Goal: Use online tool/utility: Utilize a website feature to perform a specific function

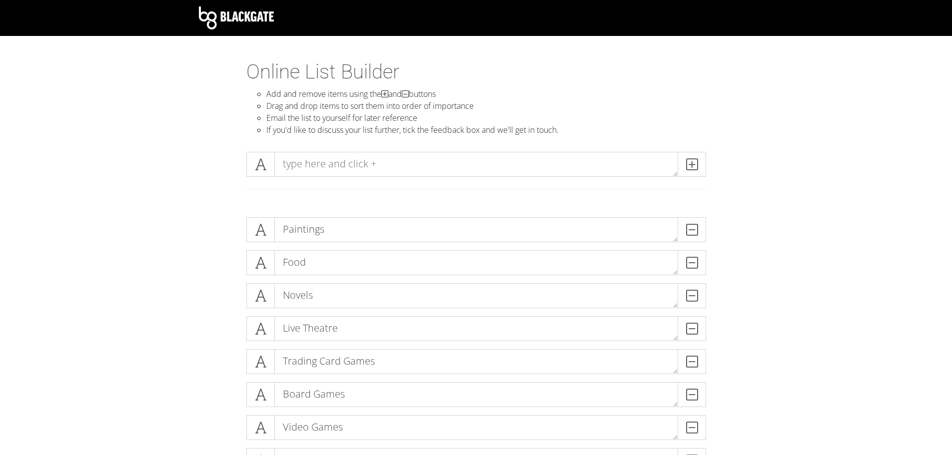
scroll to position [2200, 0]
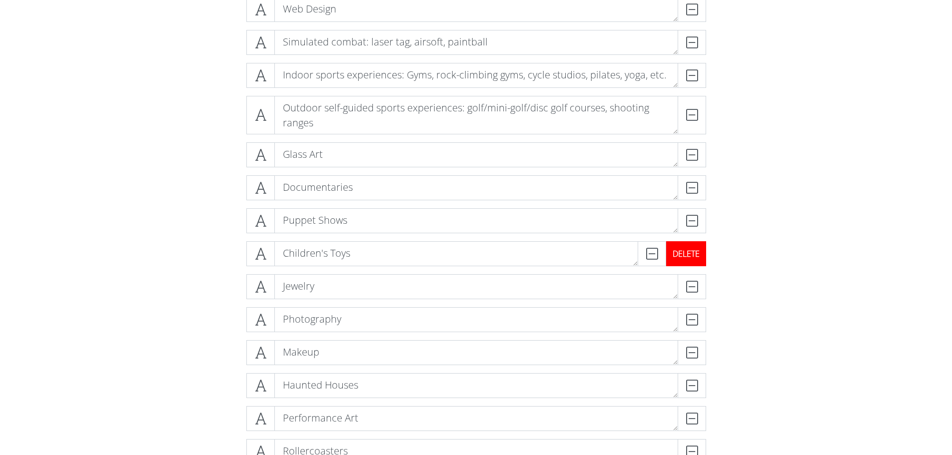
click at [701, 255] on div "DELETE" at bounding box center [686, 253] width 40 height 25
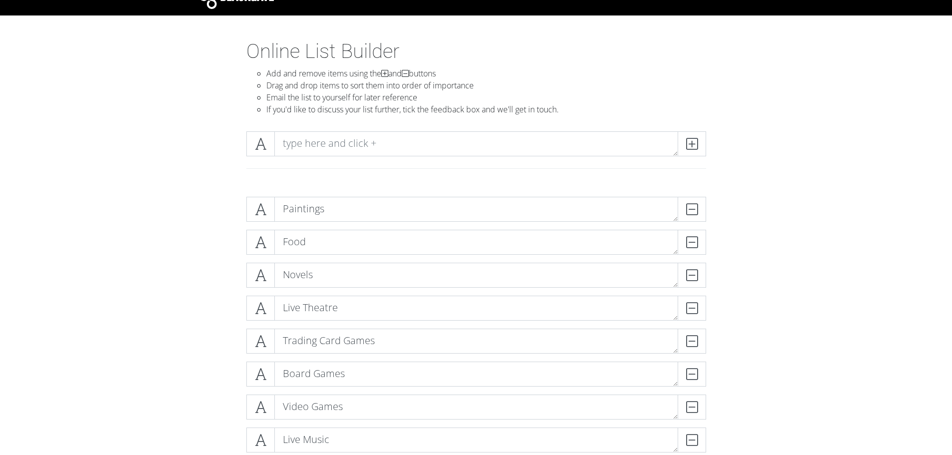
scroll to position [0, 0]
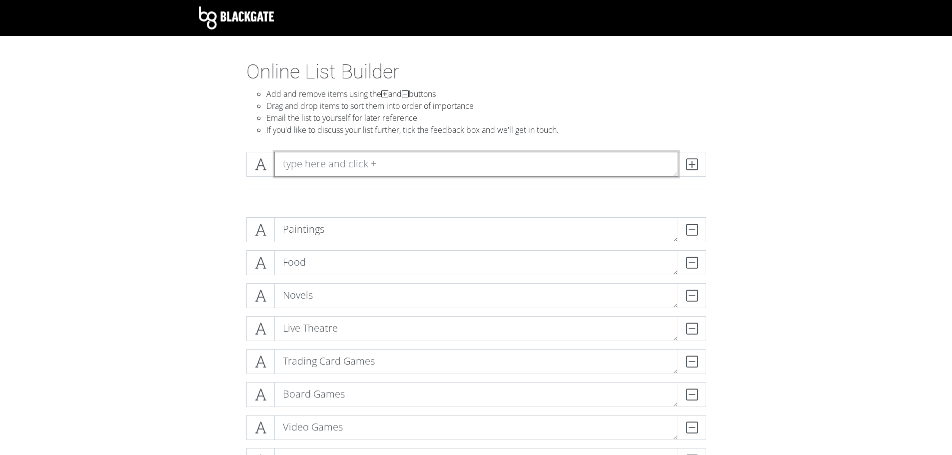
click at [330, 161] on textarea at bounding box center [476, 164] width 404 height 25
type textarea "Funny Tweets"
click at [697, 165] on icon at bounding box center [691, 164] width 11 height 10
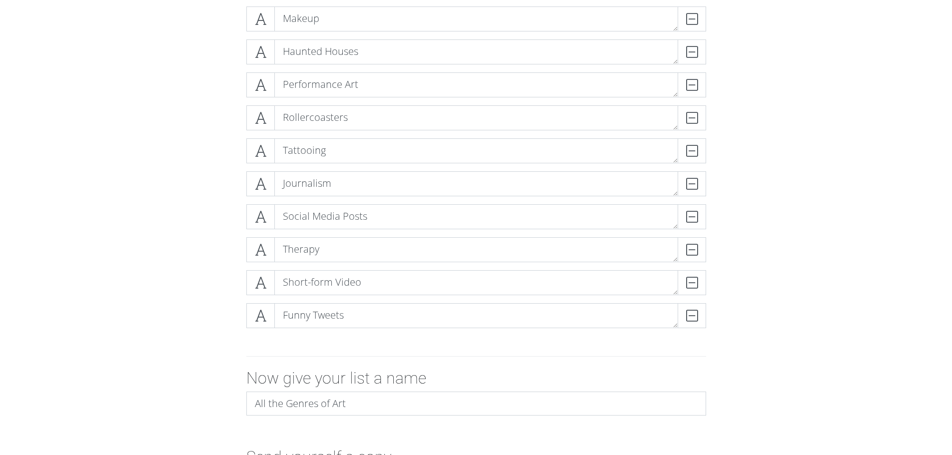
scroll to position [2624, 0]
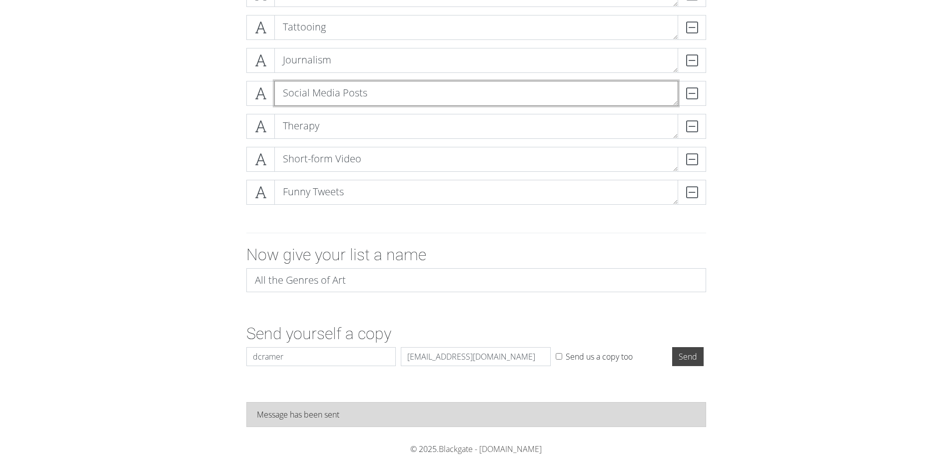
click at [365, 90] on textarea "Social Media Posts" at bounding box center [476, 93] width 404 height 25
type textarea "Any non-funny-tweet social media posts"
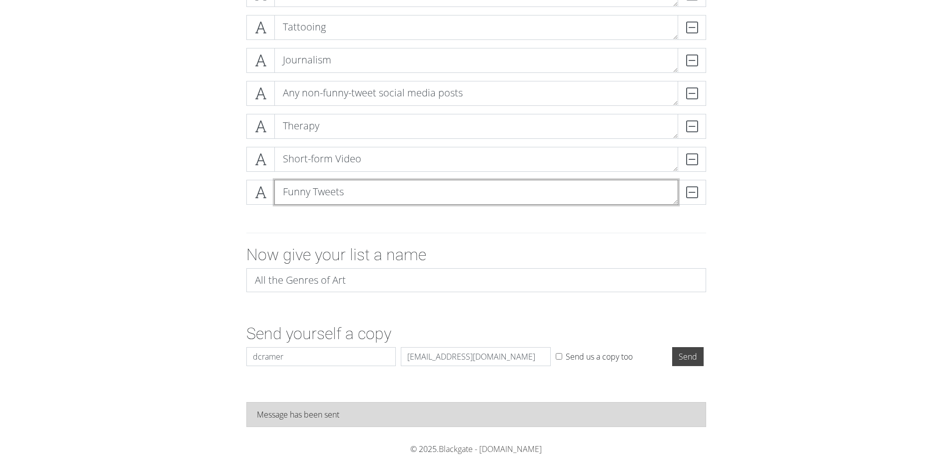
click at [318, 190] on textarea "Funny Tweets" at bounding box center [476, 192] width 404 height 25
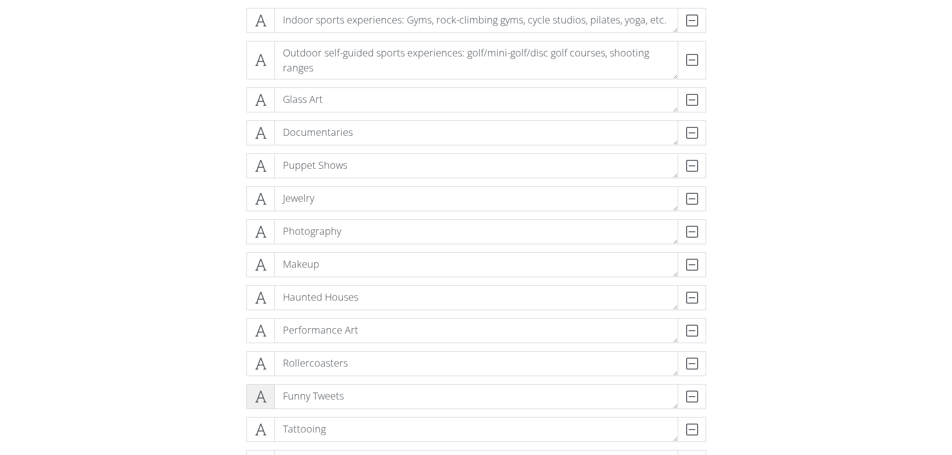
scroll to position [2254, 0]
click at [245, 395] on div "Funny Tweets DELETE" at bounding box center [476, 397] width 465 height 25
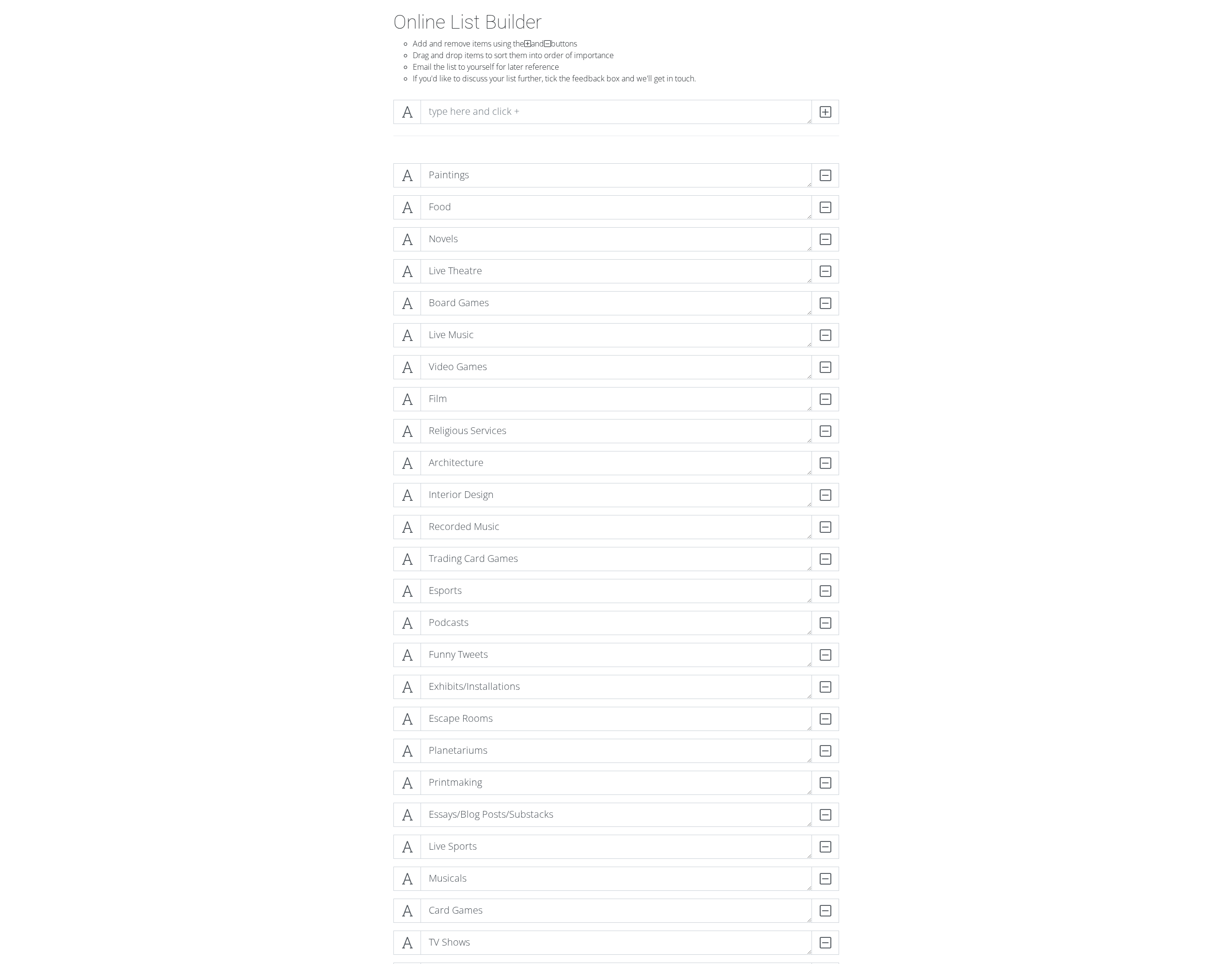
scroll to position [0, 0]
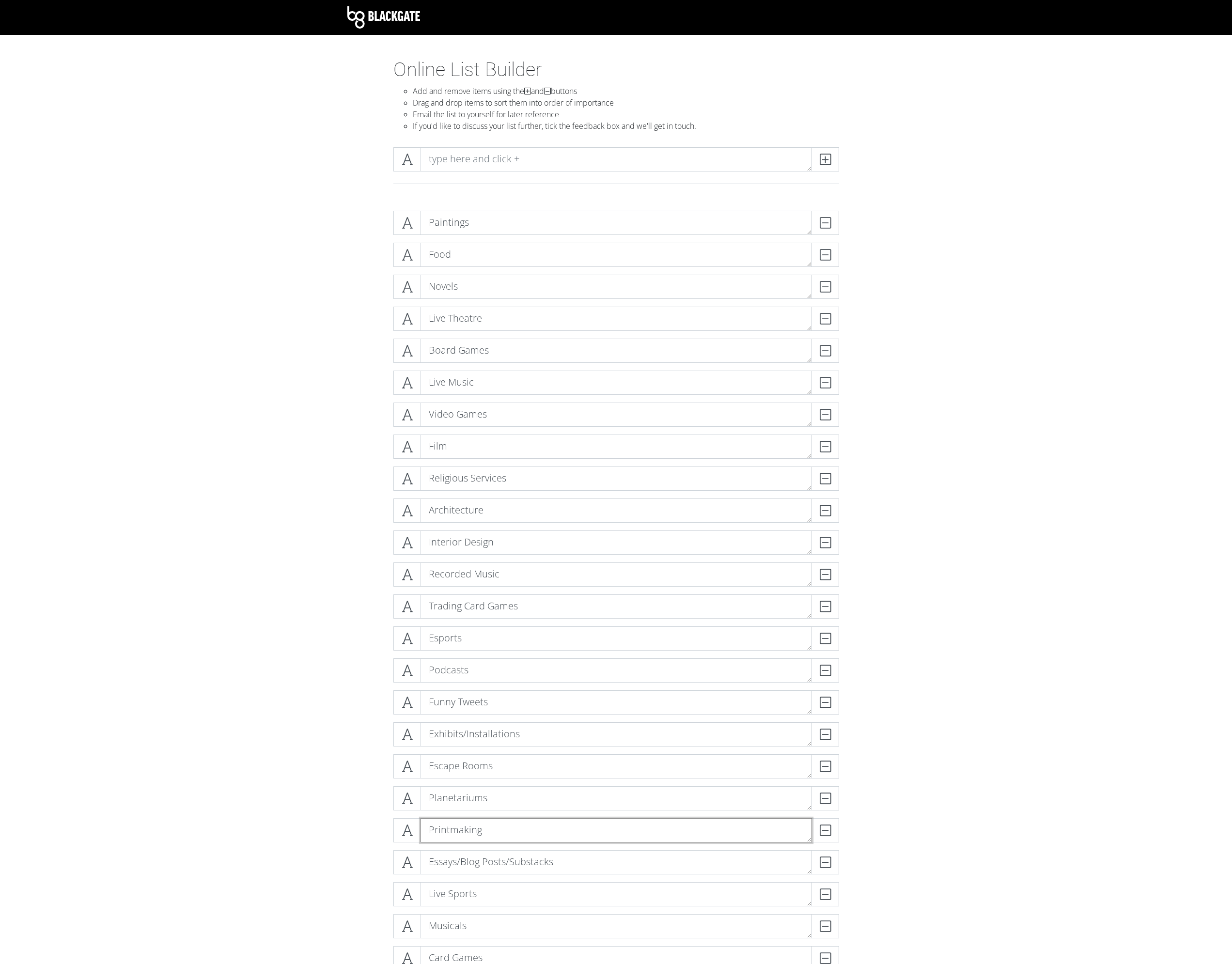
drag, startPoint x: 458, startPoint y: 832, endPoint x: 444, endPoint y: 812, distance: 24.4
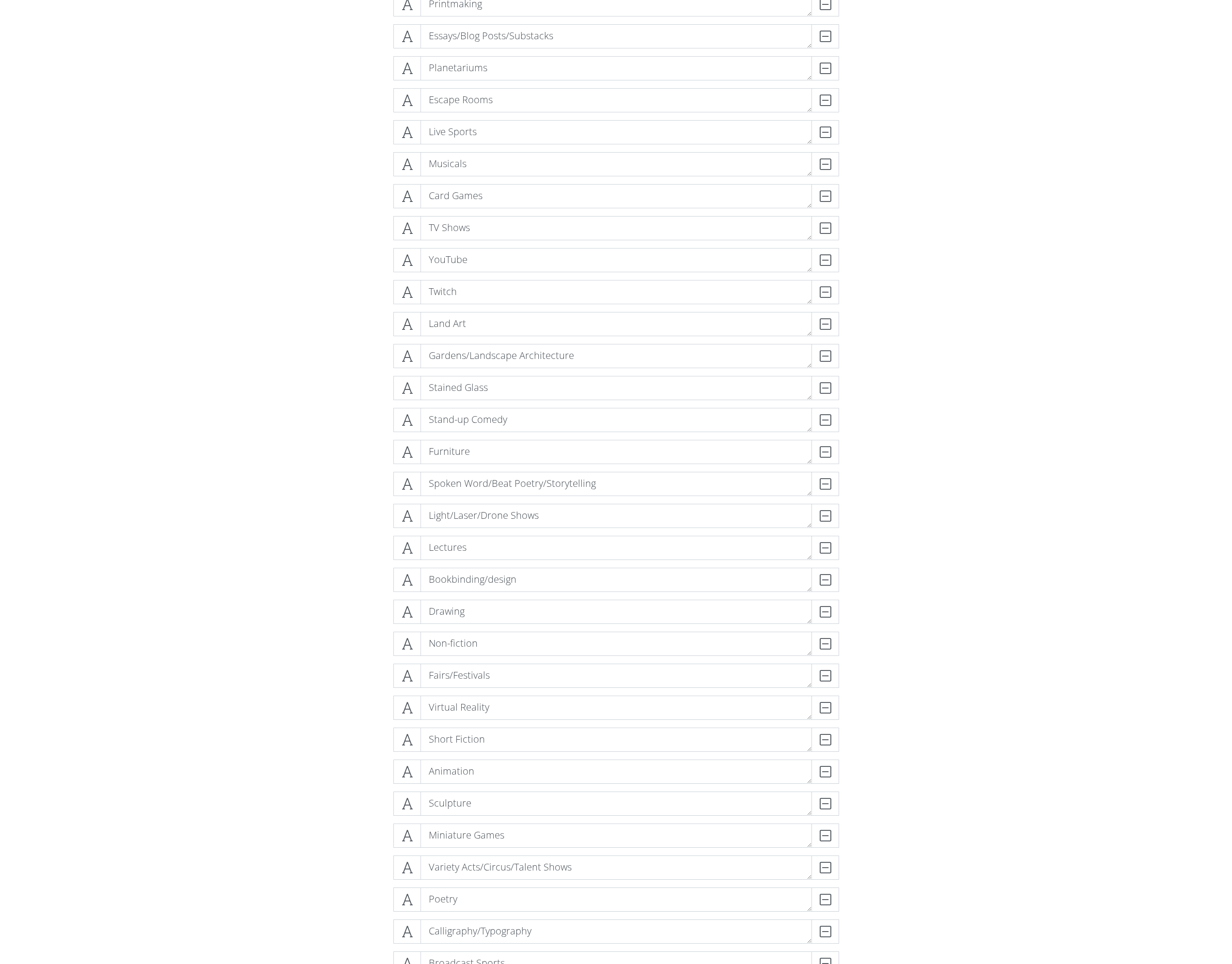
scroll to position [775, 0]
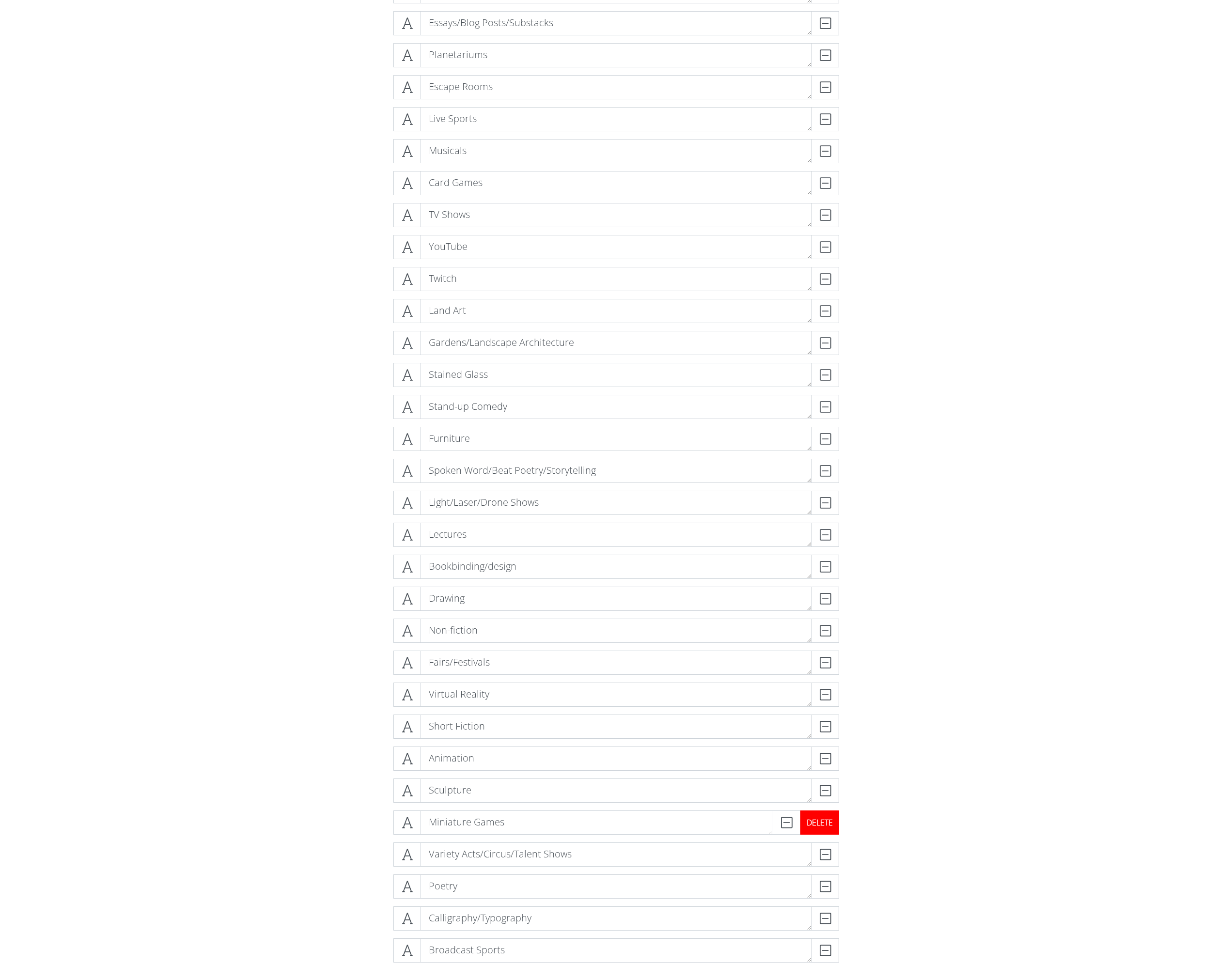
click at [833, 441] on div "DELETE" at bounding box center [820, 822] width 39 height 24
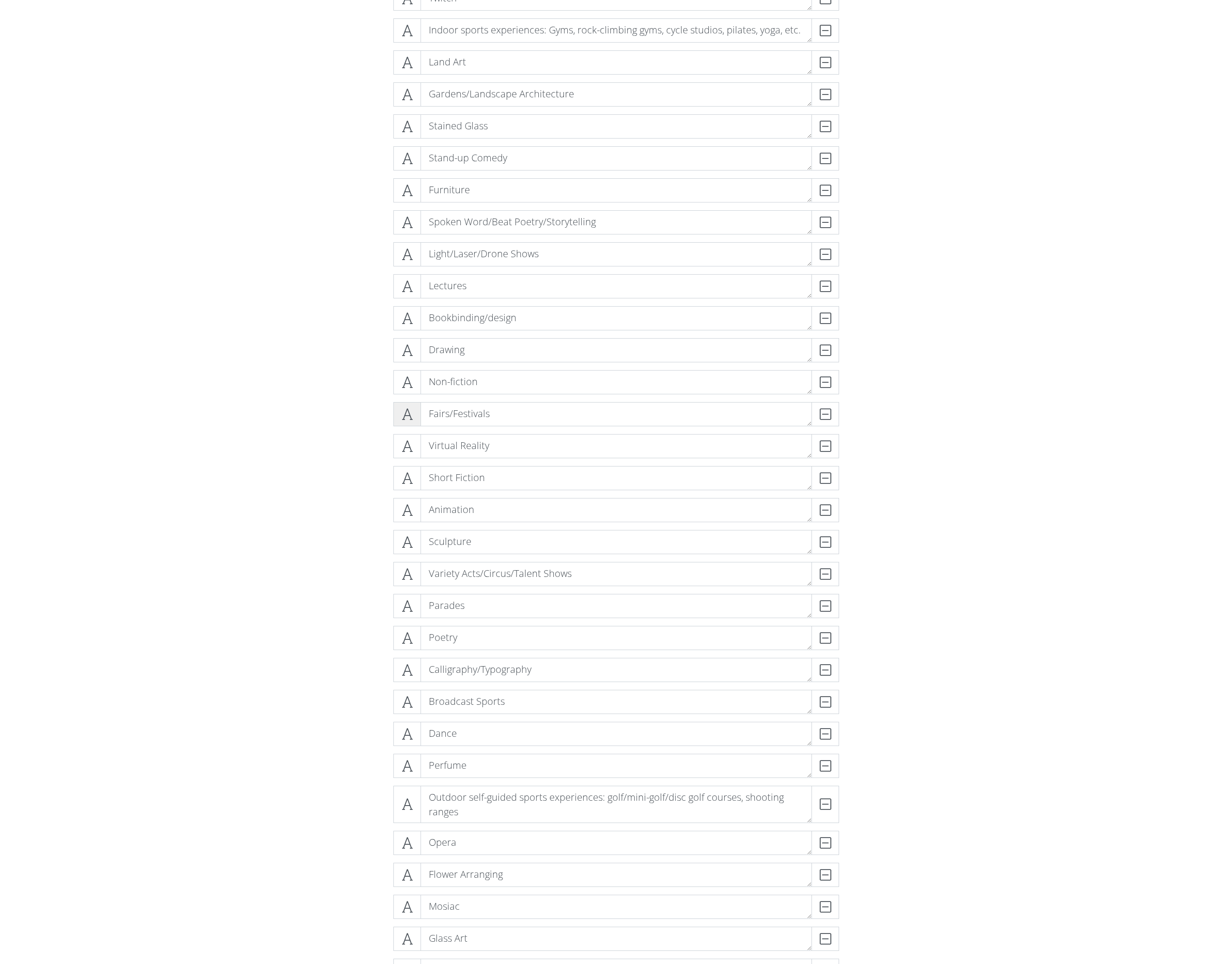
scroll to position [1066, 0]
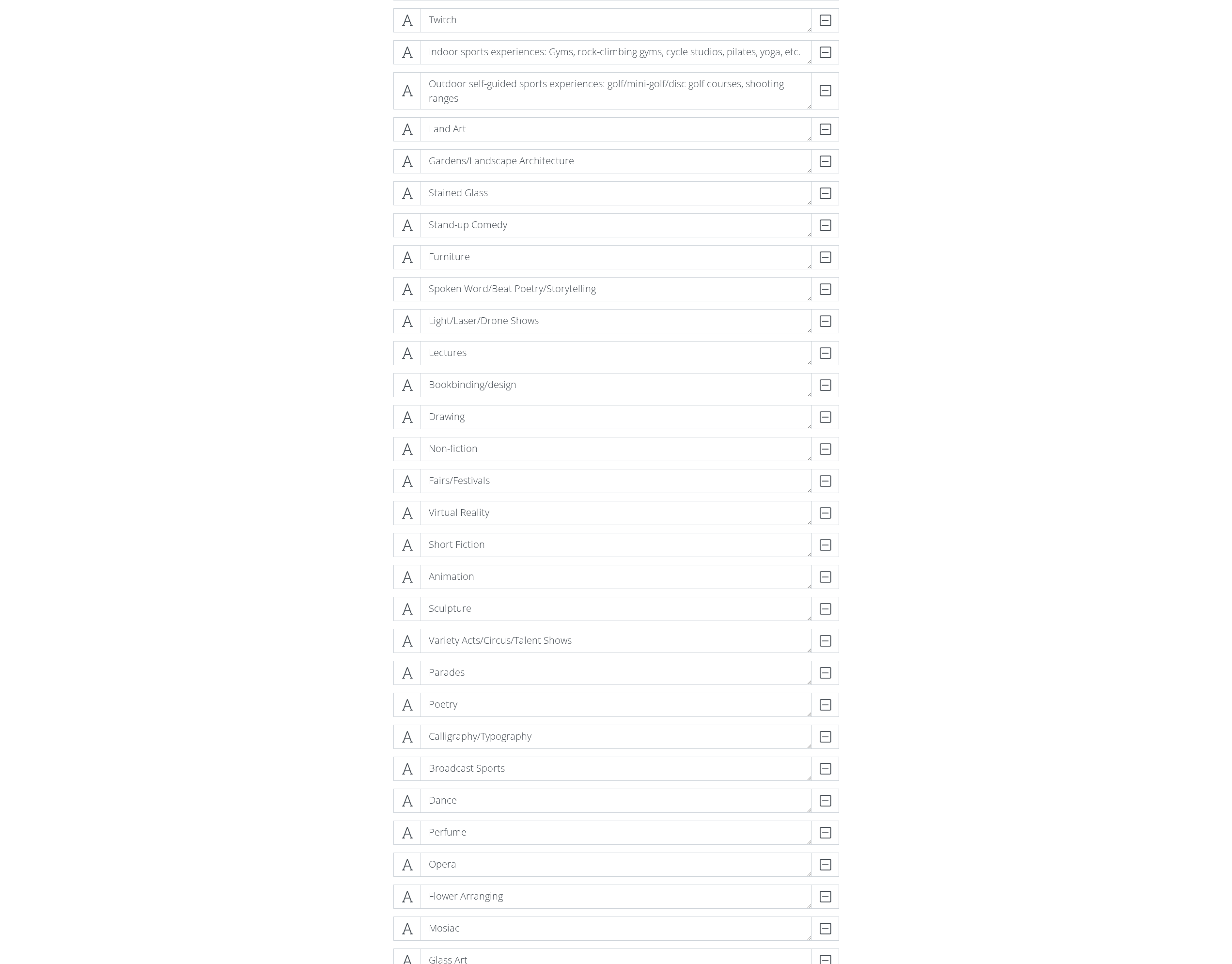
drag, startPoint x: 318, startPoint y: 793, endPoint x: 313, endPoint y: 793, distance: 5.0
click at [319, 441] on form "Paintings DELETE Food DELETE Novels DELETE Live Theatre DELETE Board Games DELE…" at bounding box center [616, 471] width 1232 height 2667
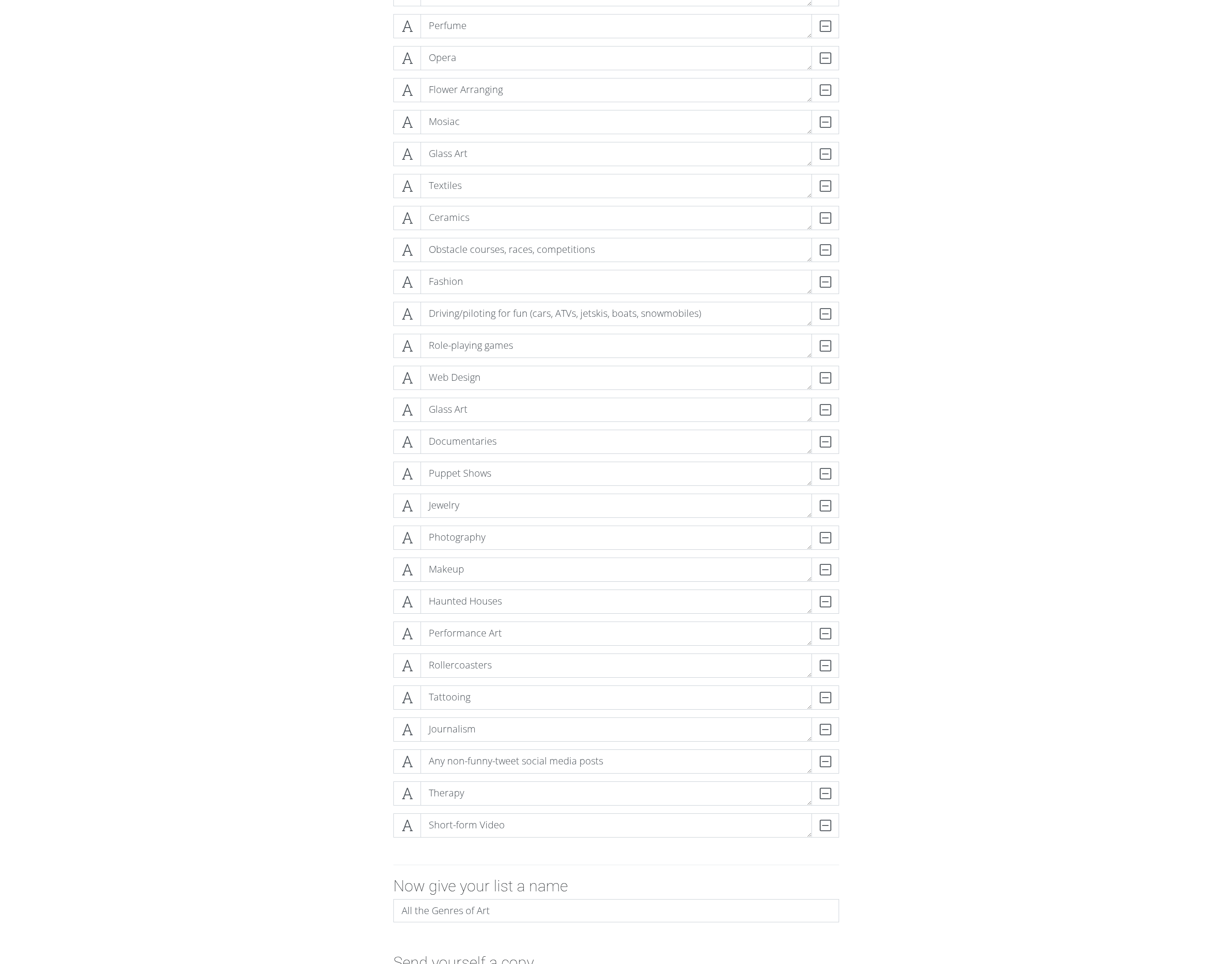
scroll to position [1889, 0]
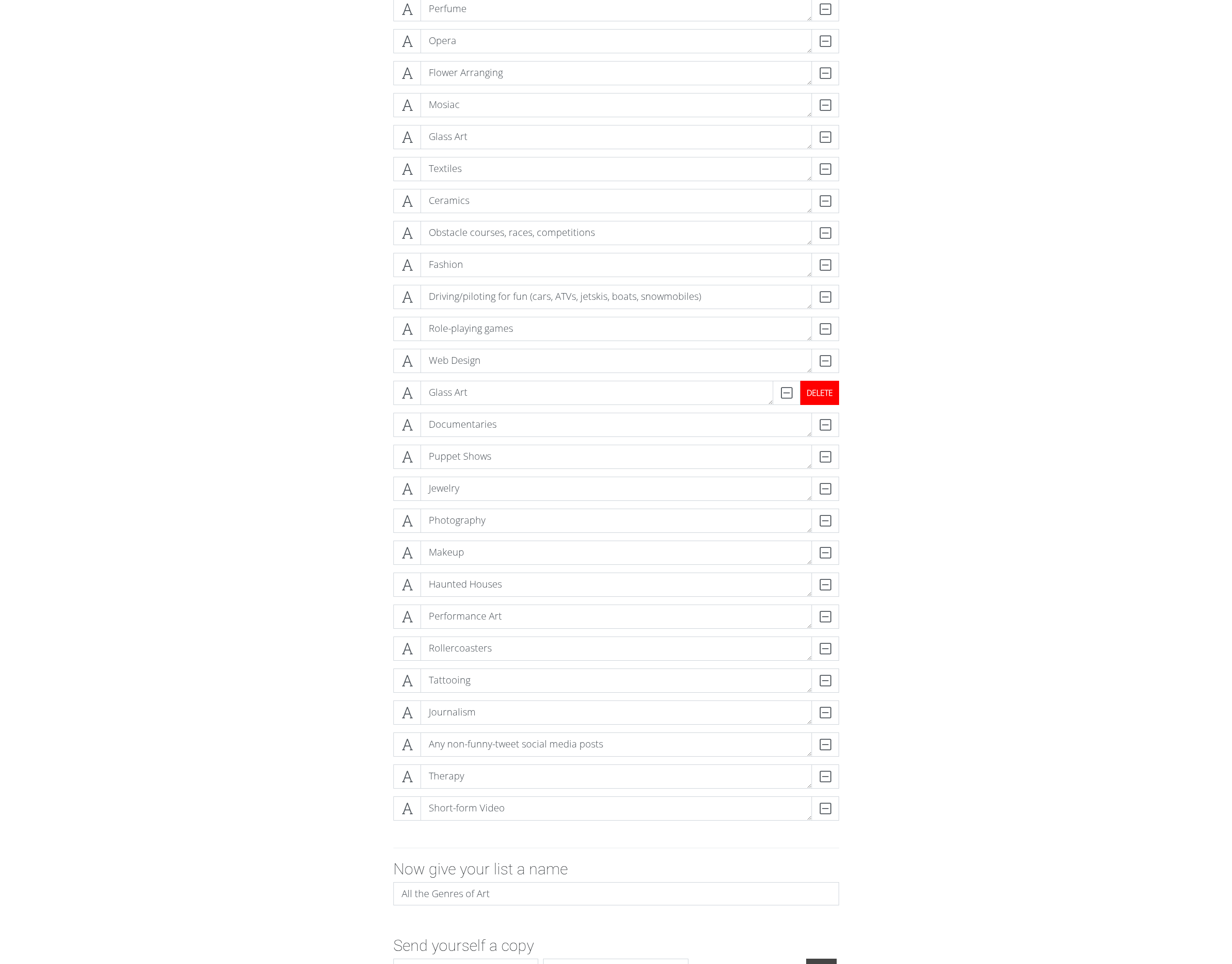
click at [824, 395] on div "DELETE" at bounding box center [820, 392] width 39 height 24
